Goal: Task Accomplishment & Management: Manage account settings

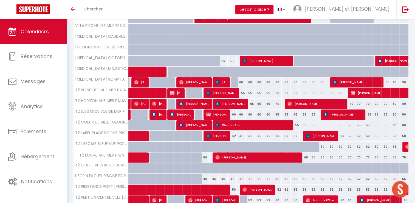
scroll to position [160, 0]
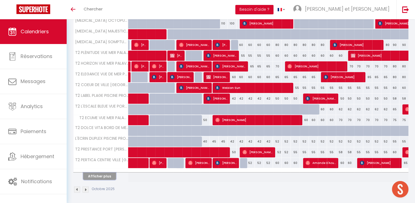
click at [109, 175] on button "Afficher plus" at bounding box center [99, 175] width 33 height 7
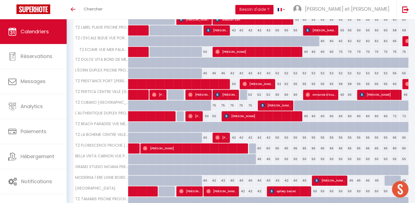
scroll to position [264, 0]
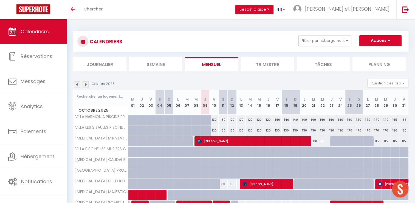
scroll to position [160, 0]
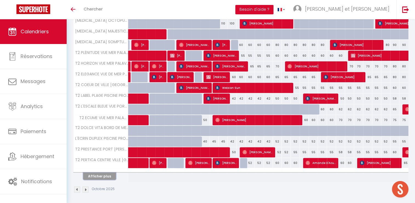
click at [106, 173] on button "Afficher plus" at bounding box center [99, 175] width 33 height 7
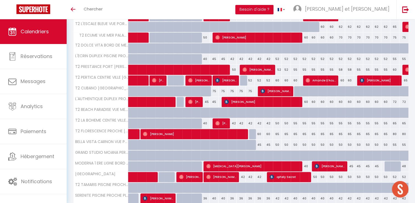
scroll to position [264, 0]
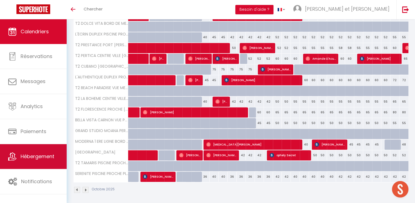
click at [41, 153] on span "Hébergement" at bounding box center [38, 156] width 34 height 7
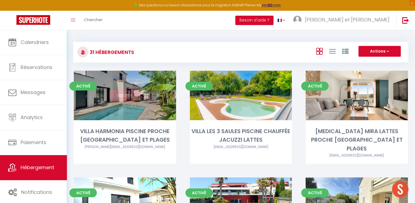
click at [120, 97] on link "Editer" at bounding box center [124, 95] width 33 height 11
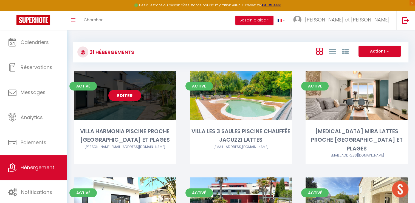
click at [127, 94] on link "Editer" at bounding box center [124, 95] width 33 height 11
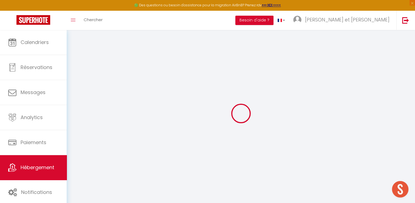
type input "VILLA HARMONIA PISCINE PROCHE [GEOGRAPHIC_DATA] ET PLAGES"
type input "Guillaume - Justine"
type input "BROSSEAU - DAMIENS"
type input "5 rue Madeleine Bres"
type input "56000"
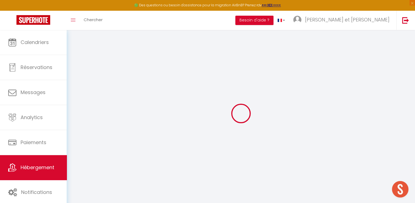
type input "Vannes"
select select "houses"
select select "6"
select select "4"
select select "3"
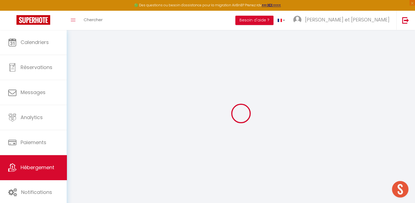
select select "2"
type input "100"
type input "15"
type input "227"
type input "1.15"
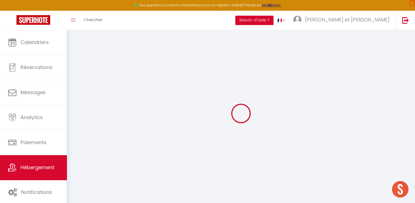
type input "1500"
select select
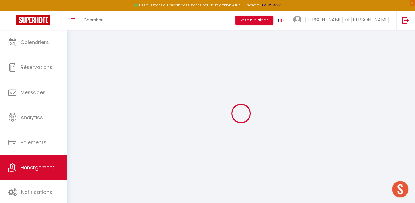
select select
type input "21 rue de Sigaliès"
type input "34430"
type input "Saint Jean de Védas"
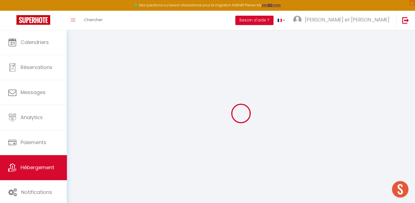
type input "guillaume.justine@gmx.fr"
select select "15450"
checkbox input "false"
checkbox input "true"
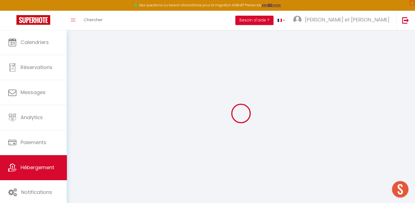
checkbox input "true"
type input "0"
select select
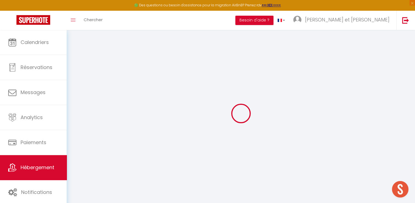
select select
checkbox input "false"
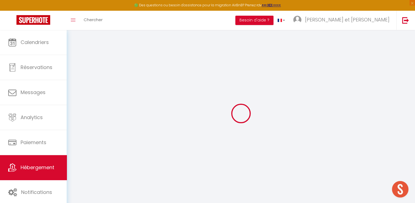
checkbox input "true"
select select
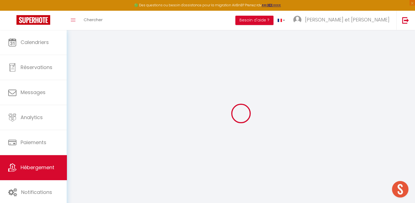
select select
checkbox input "false"
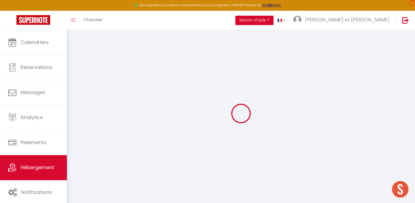
checkbox input "true"
select select "villa"
select select "49420"
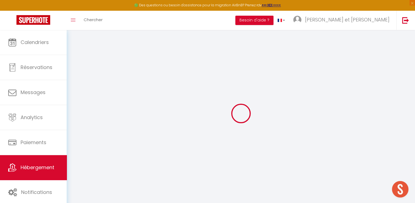
select select "49420"
checkbox input "false"
checkbox input "true"
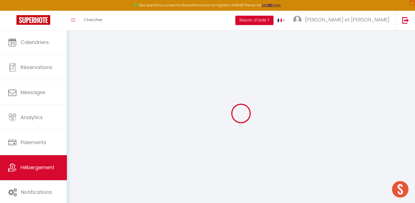
select select "17:00"
select select "20:00"
select select "10:00"
select select "30"
select select "120"
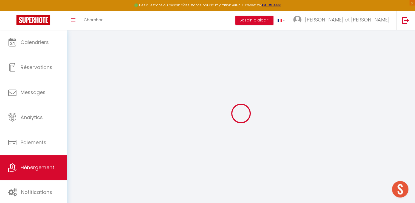
select select "12:00"
checkbox input "false"
checkbox input "true"
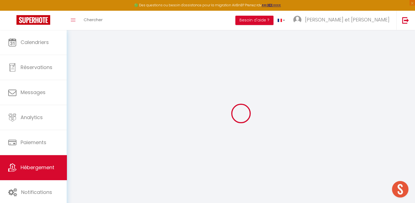
checkbox input "false"
checkbox input "true"
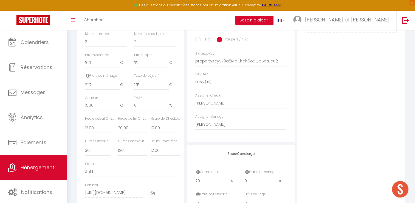
scroll to position [230, 0]
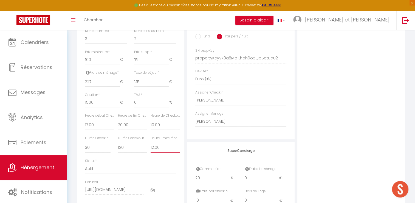
click at [156, 152] on select "Pas de limite 01:00 02:00 03:00 04:00 05:00 06:00 07:00 08:00 09:00 10:00 11:00…" at bounding box center [165, 147] width 29 height 10
select select "15:00"
click at [151, 146] on select "Pas de limite 01:00 02:00 03:00 04:00 05:00 06:00 07:00 08:00 09:00 10:00 11:00…" at bounding box center [165, 147] width 29 height 10
checkbox input "false"
checkbox input "true"
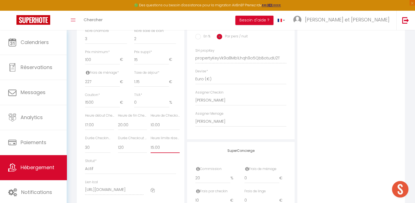
checkbox input "true"
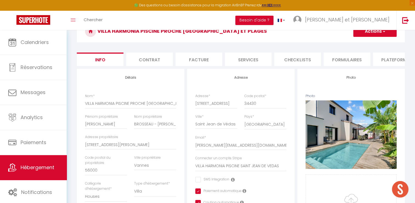
scroll to position [0, 0]
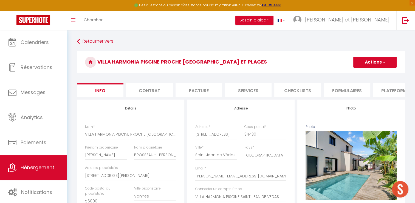
click at [375, 65] on button "Actions" at bounding box center [374, 62] width 43 height 11
click at [351, 74] on input "Enregistrer" at bounding box center [353, 73] width 20 height 5
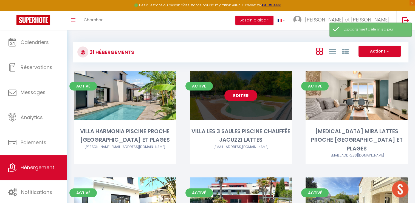
click at [241, 97] on link "Editer" at bounding box center [240, 95] width 33 height 11
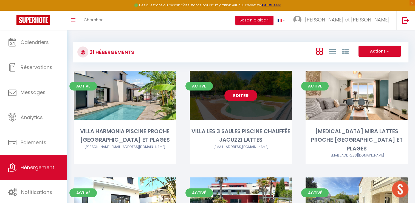
click at [240, 94] on link "Editer" at bounding box center [240, 95] width 33 height 11
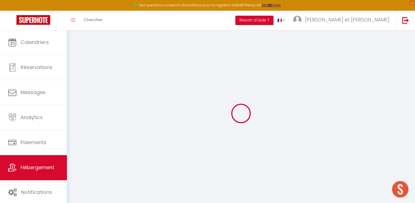
select select "42629"
select select
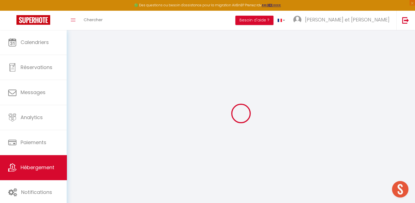
select select
checkbox input "false"
checkbox input "true"
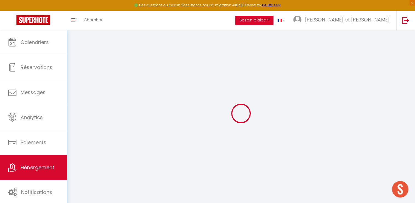
checkbox input "true"
checkbox input "false"
checkbox input "true"
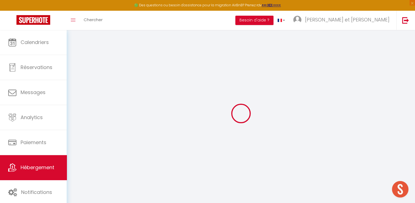
select select "17:00"
select select "20:00"
select select "11:00"
select select "30"
select select "120"
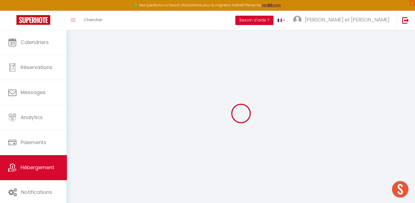
select select "12:00"
checkbox input "false"
checkbox input "true"
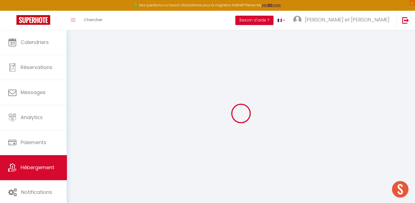
checkbox input "false"
checkbox input "true"
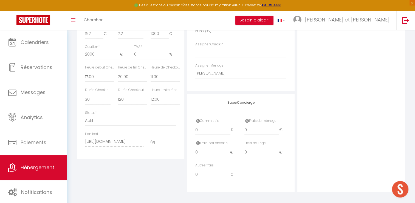
scroll to position [280, 0]
click at [156, 102] on select "Pas de limite 01:00 02:00 03:00 04:00 05:00 06:00 07:00 08:00 09:00 10:00 11:00…" at bounding box center [165, 97] width 29 height 10
select select "15:00"
click at [151, 96] on select "Pas de limite 01:00 02:00 03:00 04:00 05:00 06:00 07:00 08:00 09:00 10:00 11:00…" at bounding box center [165, 97] width 29 height 10
checkbox input "false"
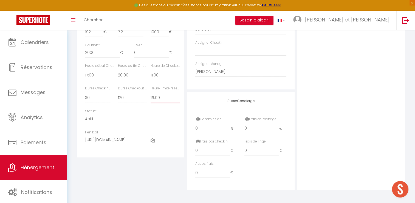
checkbox input "true"
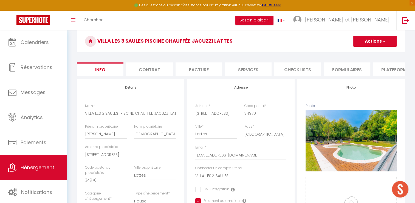
scroll to position [0, 0]
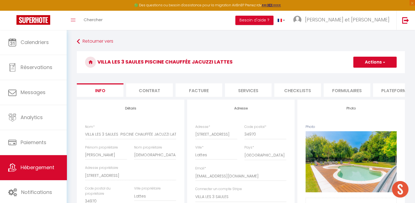
click at [378, 60] on button "Actions" at bounding box center [374, 62] width 43 height 11
click at [356, 74] on input "Enregistrer" at bounding box center [353, 73] width 20 height 5
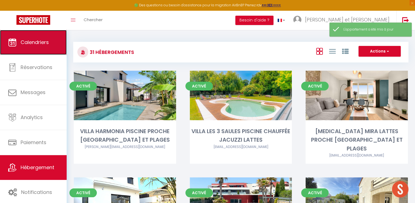
click at [38, 44] on span "Calendriers" at bounding box center [35, 42] width 28 height 7
